Goal: Information Seeking & Learning: Compare options

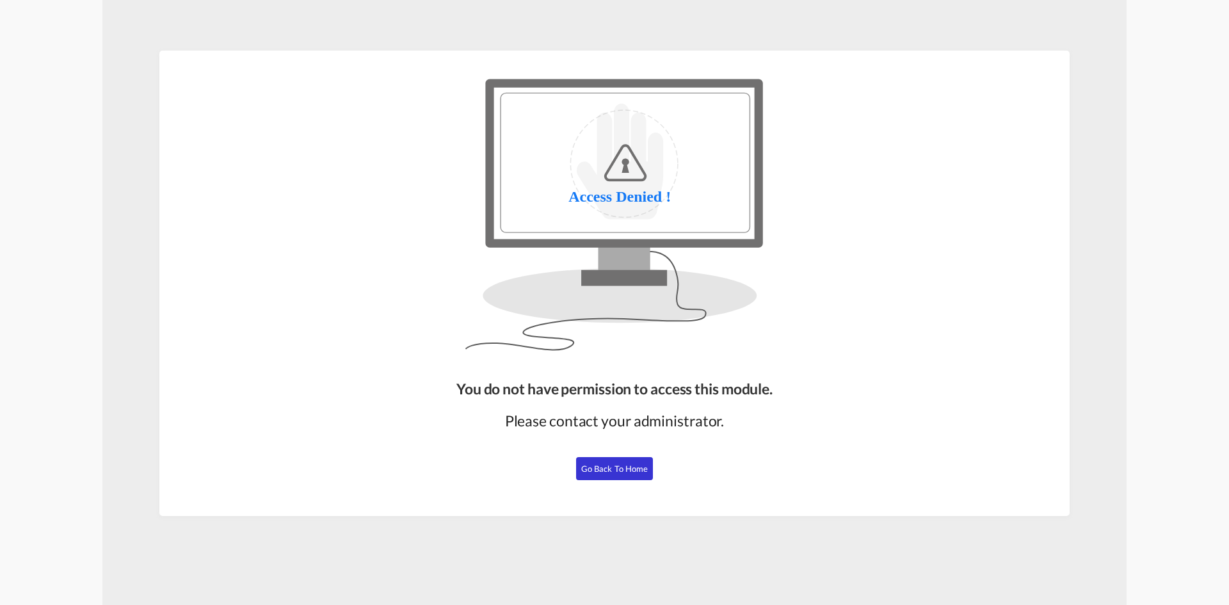
click at [619, 467] on span "Go Back to Home" at bounding box center [614, 468] width 67 height 10
